Goal: Task Accomplishment & Management: Manage account settings

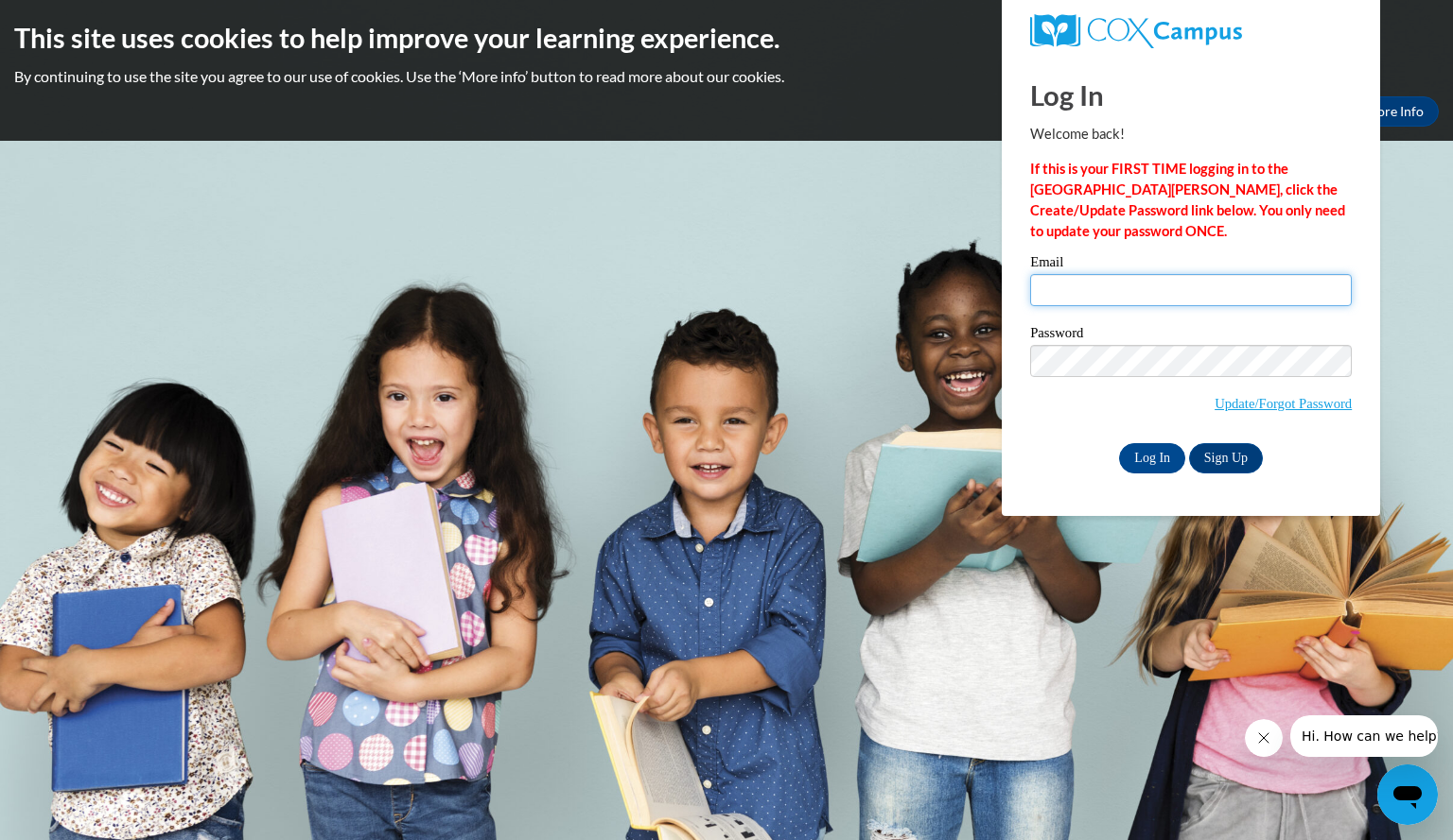
click at [1054, 286] on input "Email" at bounding box center [1191, 290] width 322 height 33
type input "[EMAIL_ADDRESS][DOMAIN_NAME]"
click at [1144, 454] on input "Log In" at bounding box center [1151, 458] width 66 height 31
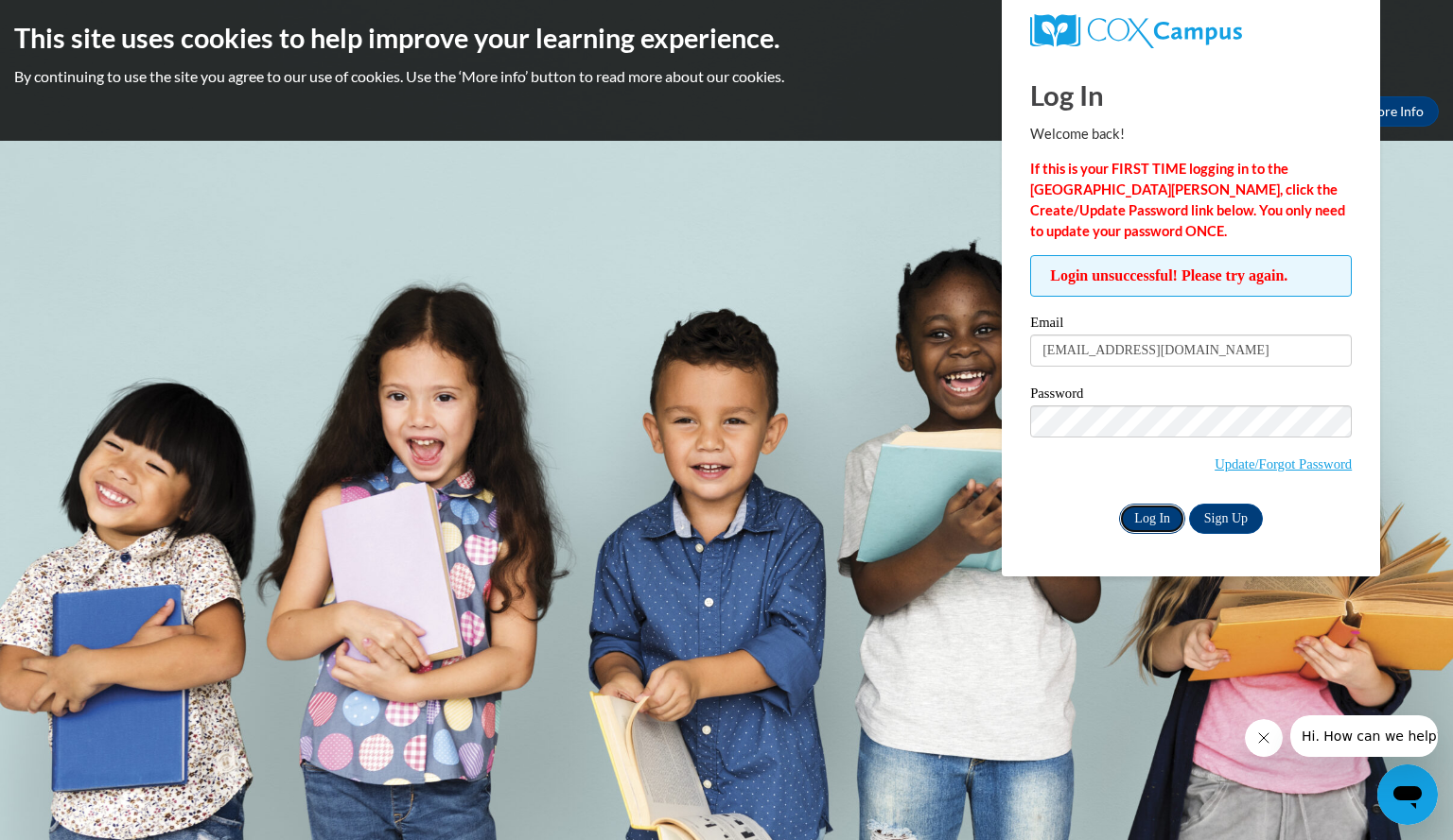
click at [1144, 511] on input "Log In" at bounding box center [1151, 519] width 66 height 31
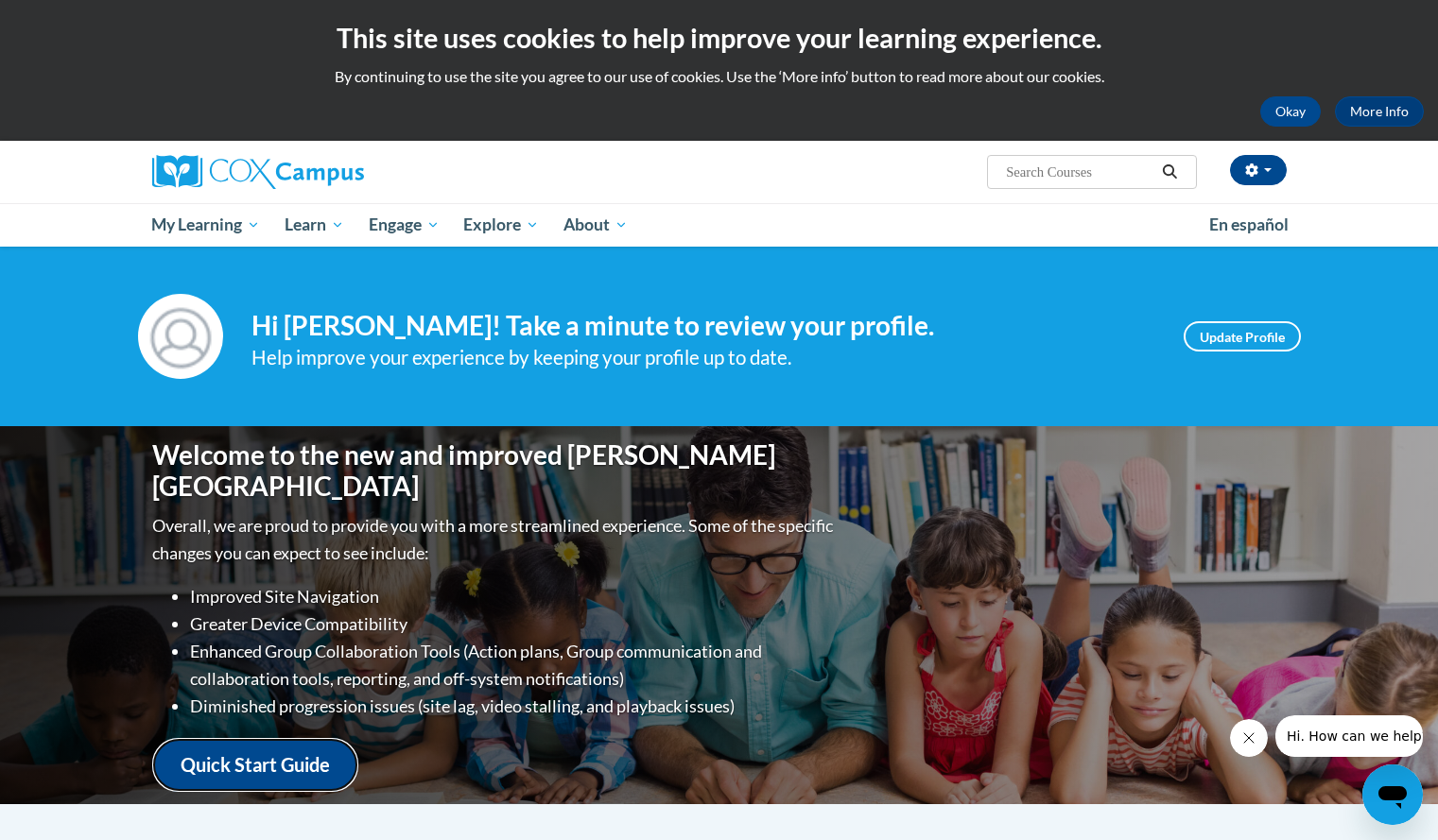
click at [243, 744] on link "Quick Start Guide" at bounding box center [254, 765] width 206 height 54
